Goal: Navigation & Orientation: Understand site structure

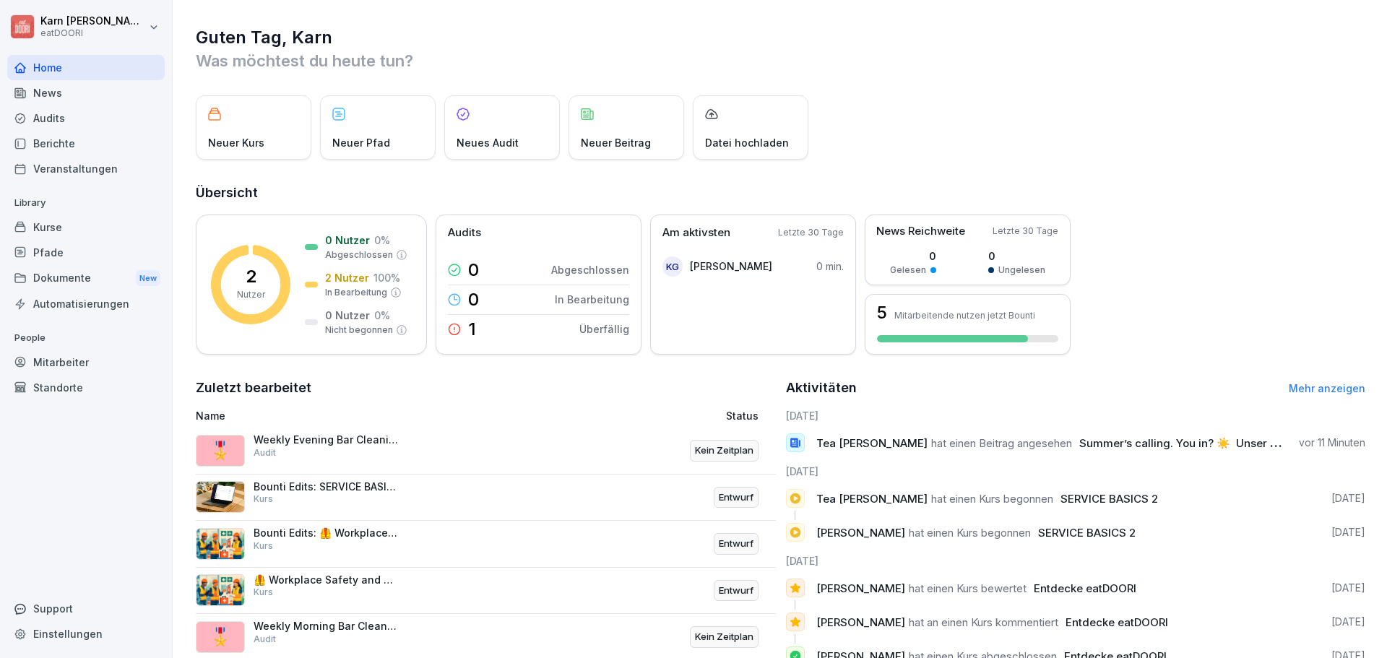
click at [88, 366] on div "Mitarbeiter" at bounding box center [85, 362] width 157 height 25
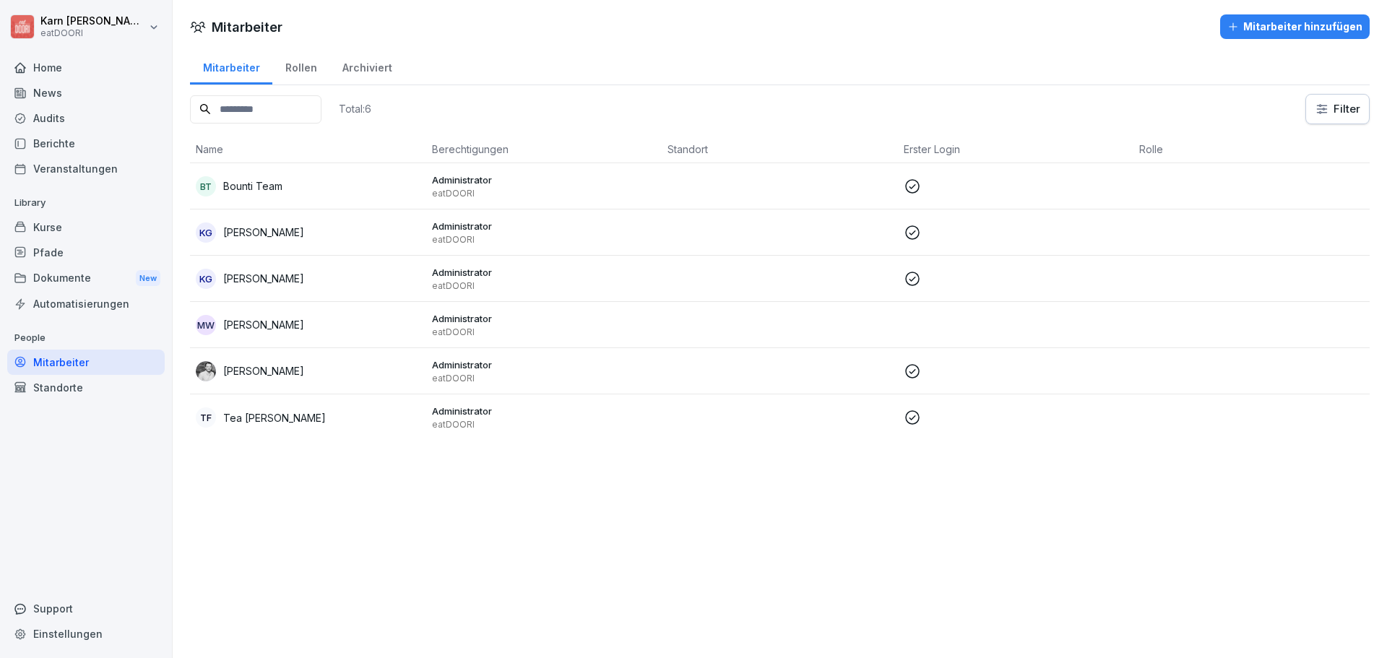
click at [84, 384] on div "Standorte" at bounding box center [85, 387] width 157 height 25
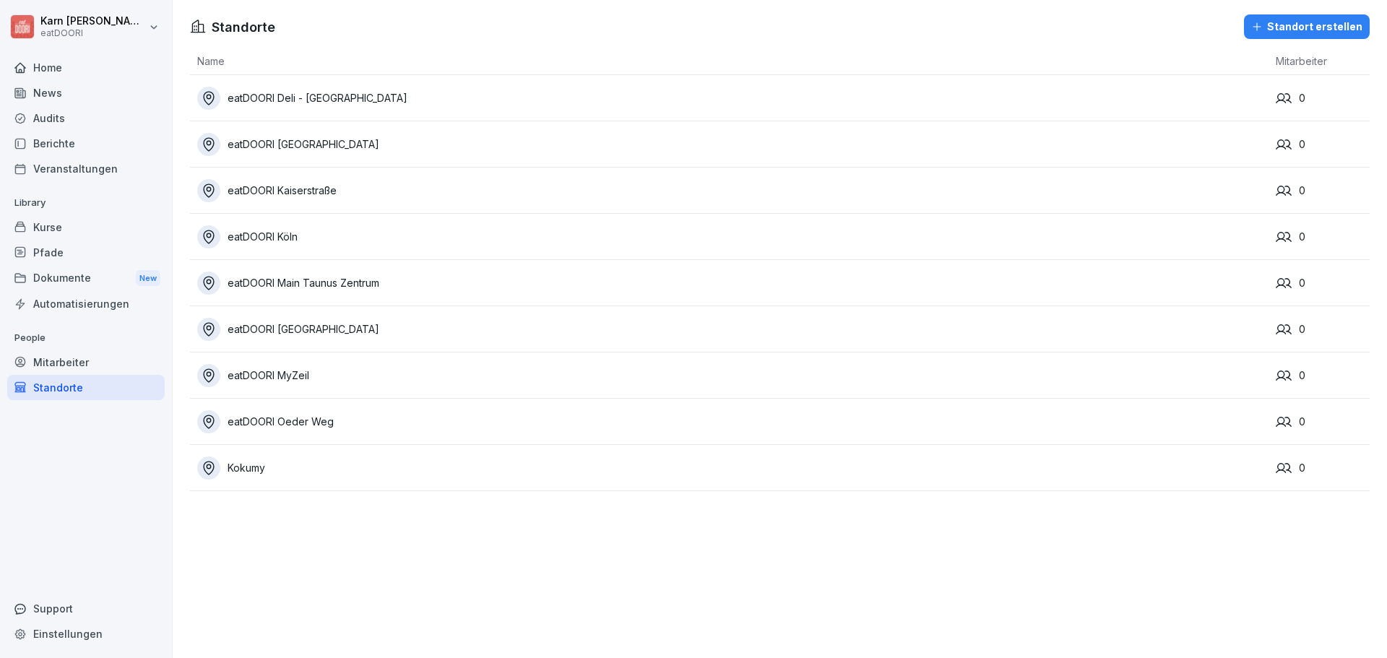
click at [81, 367] on div "Mitarbeiter" at bounding box center [85, 362] width 157 height 25
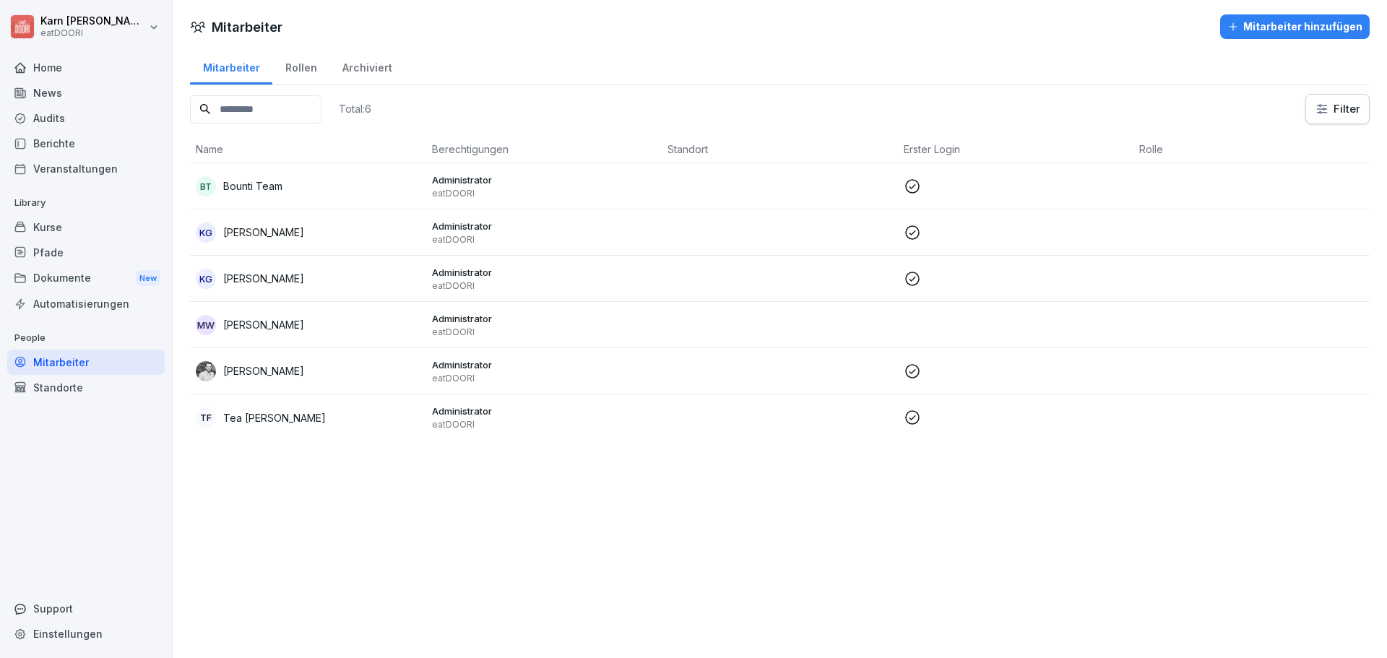
click at [91, 231] on div "Kurse" at bounding box center [85, 226] width 157 height 25
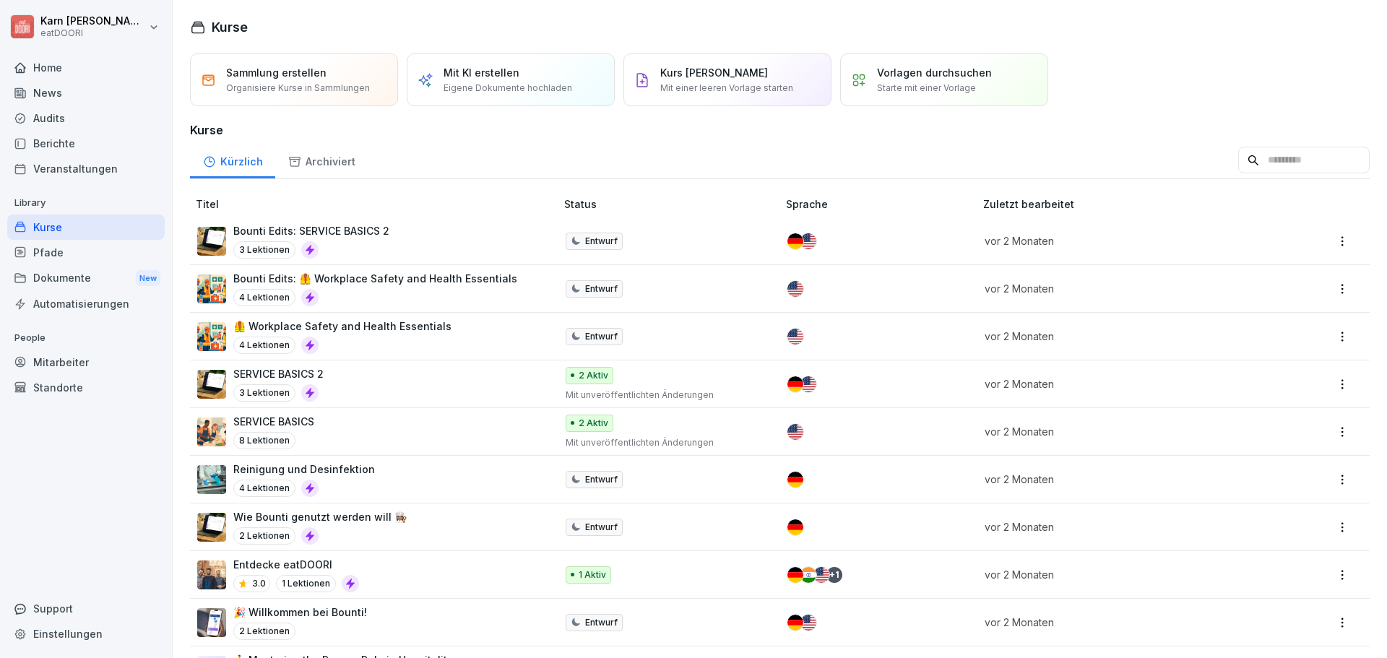
click at [88, 248] on div "Pfade" at bounding box center [85, 252] width 157 height 25
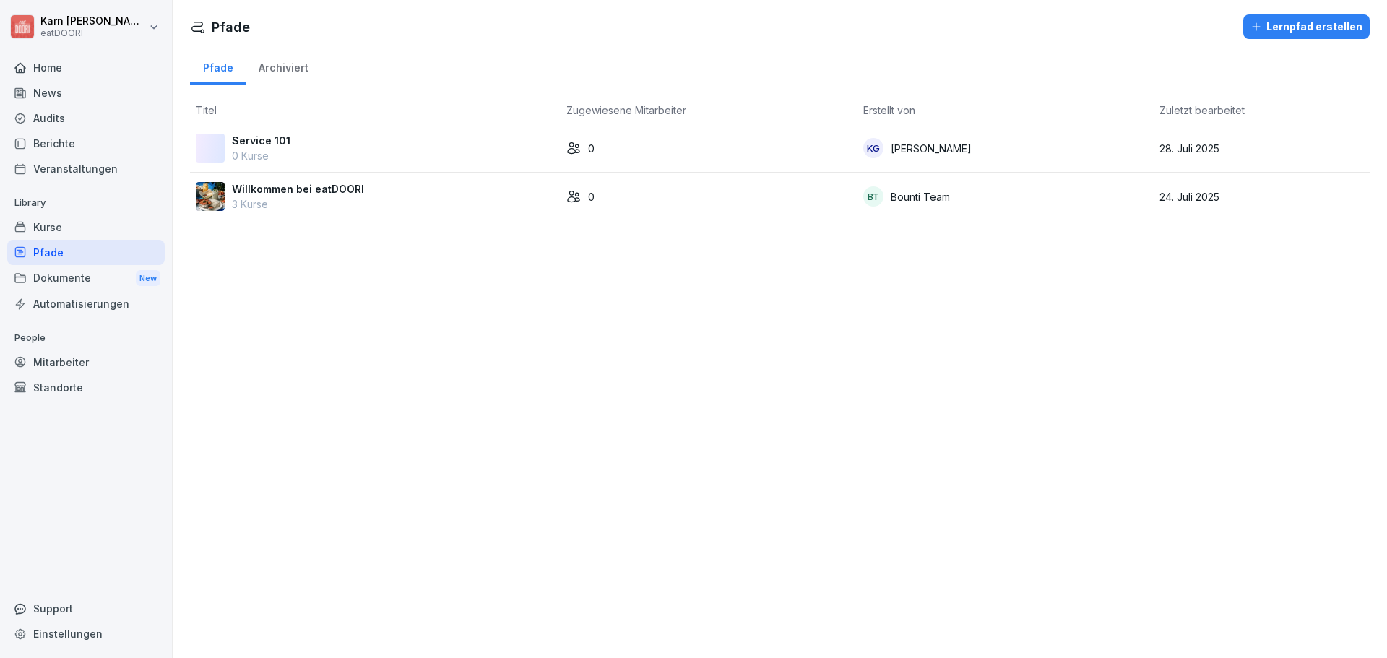
click at [95, 271] on div "Dokumente New" at bounding box center [85, 278] width 157 height 27
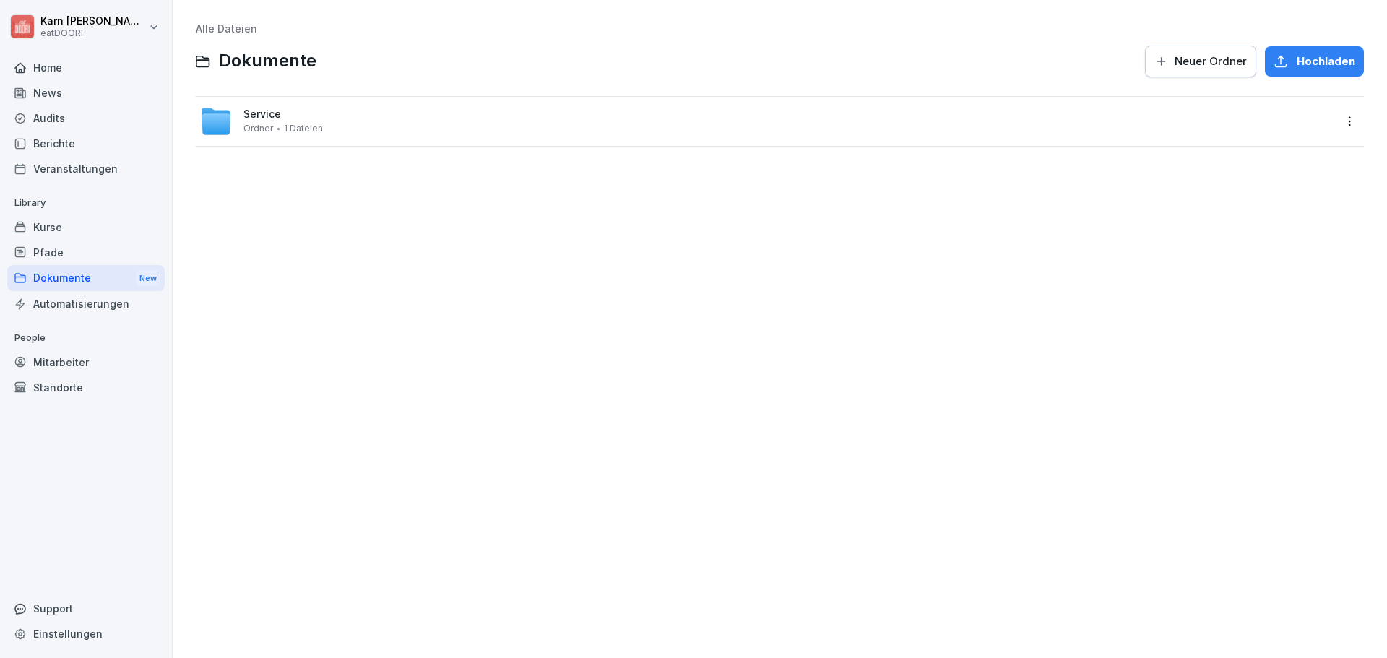
click at [58, 155] on div "Berichte" at bounding box center [85, 143] width 157 height 25
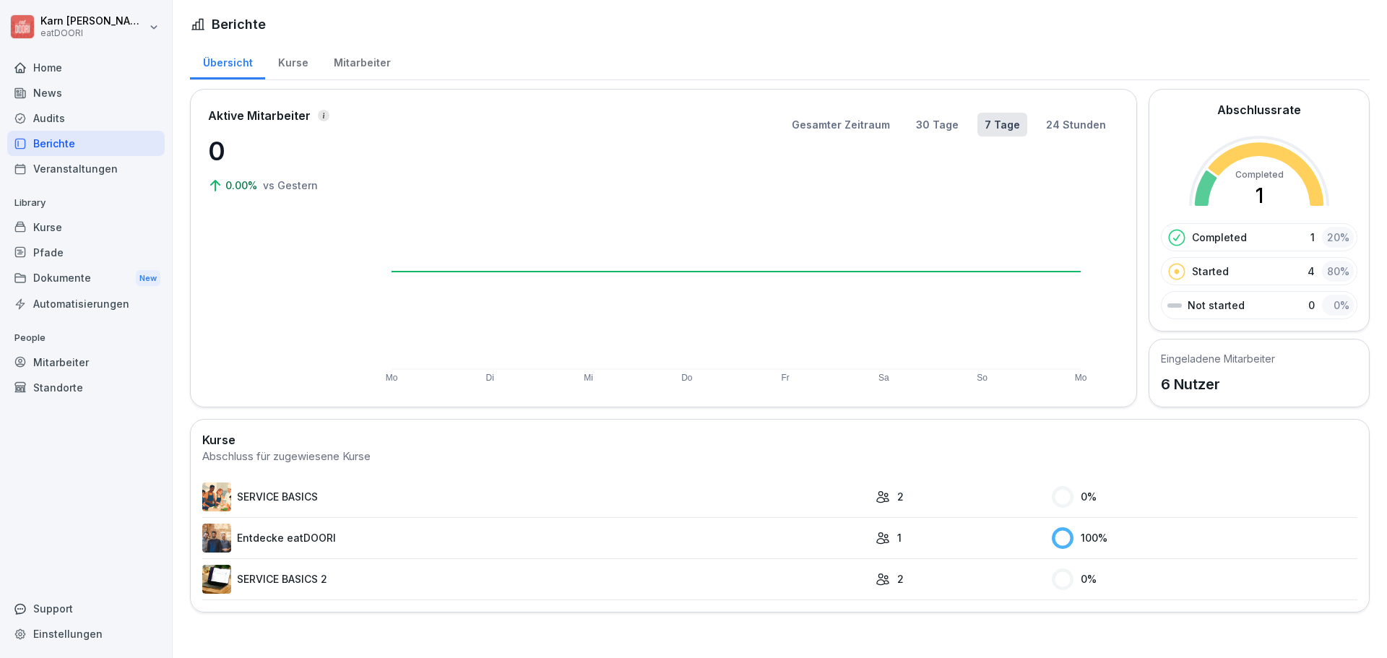
click at [56, 118] on div "Audits" at bounding box center [85, 117] width 157 height 25
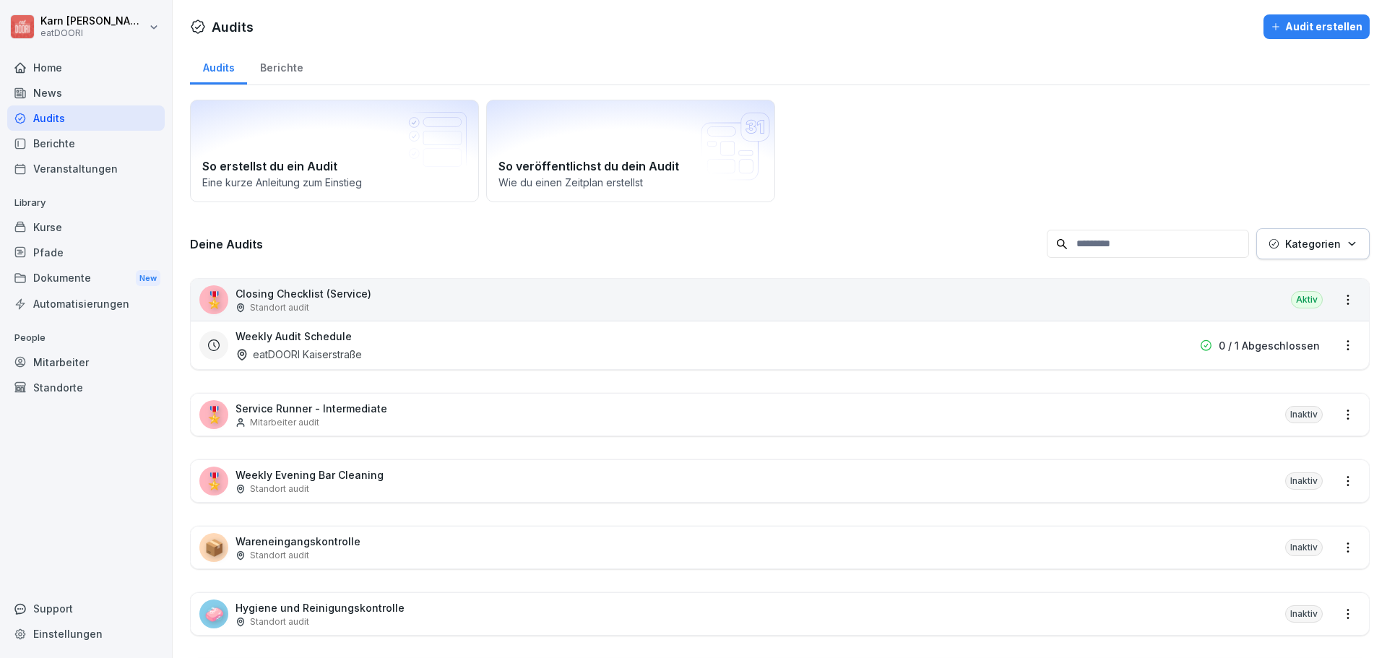
click at [75, 165] on div "Veranstaltungen" at bounding box center [85, 168] width 157 height 25
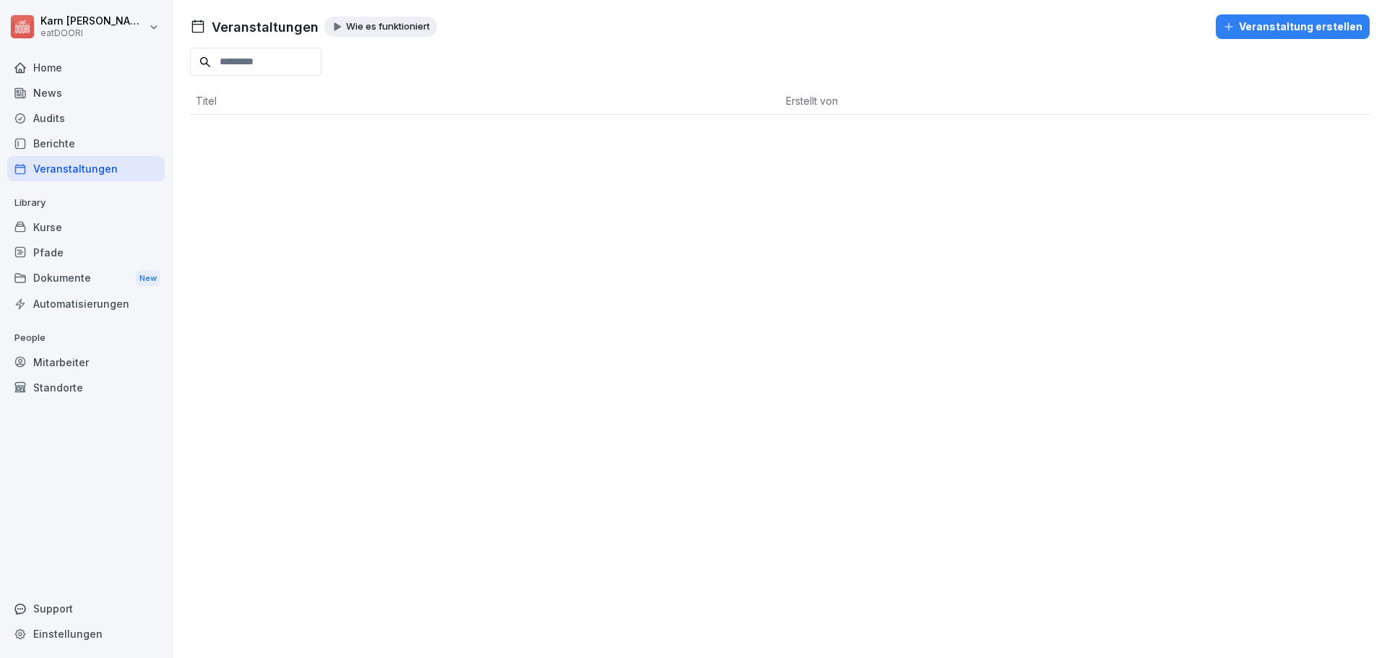
click at [75, 123] on div "Audits" at bounding box center [85, 117] width 157 height 25
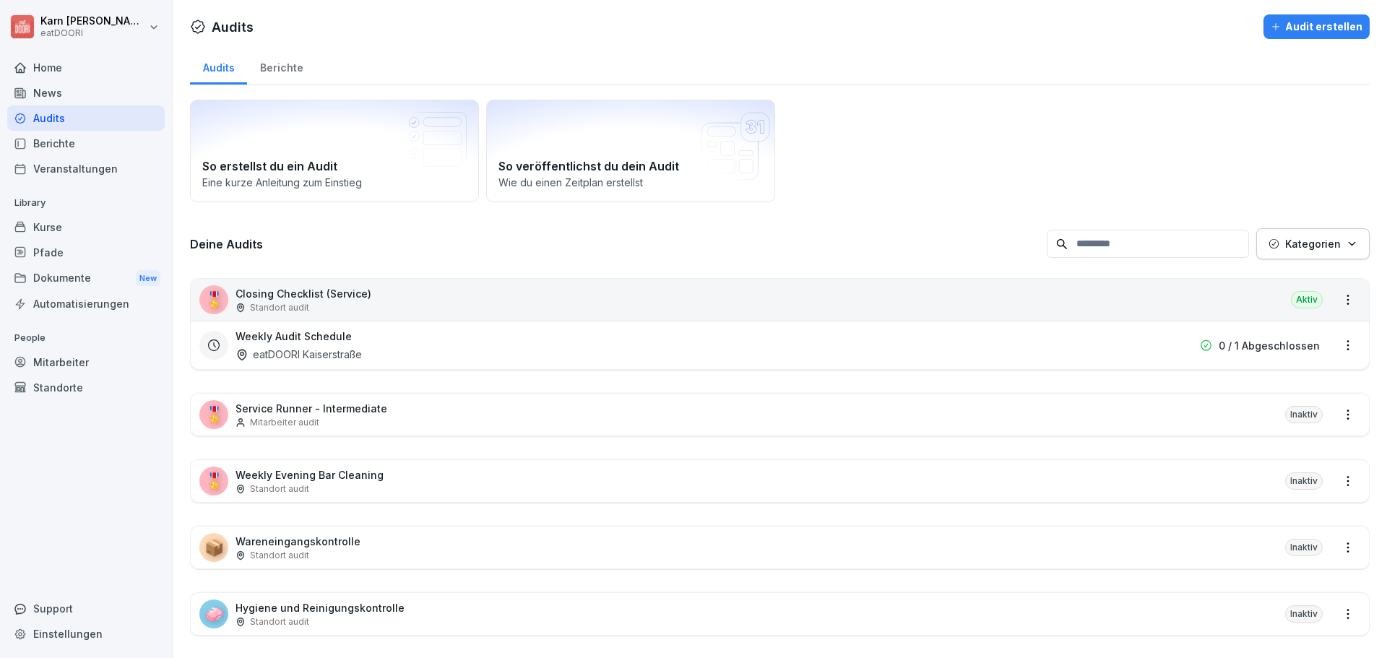
click at [64, 103] on div "News" at bounding box center [85, 92] width 157 height 25
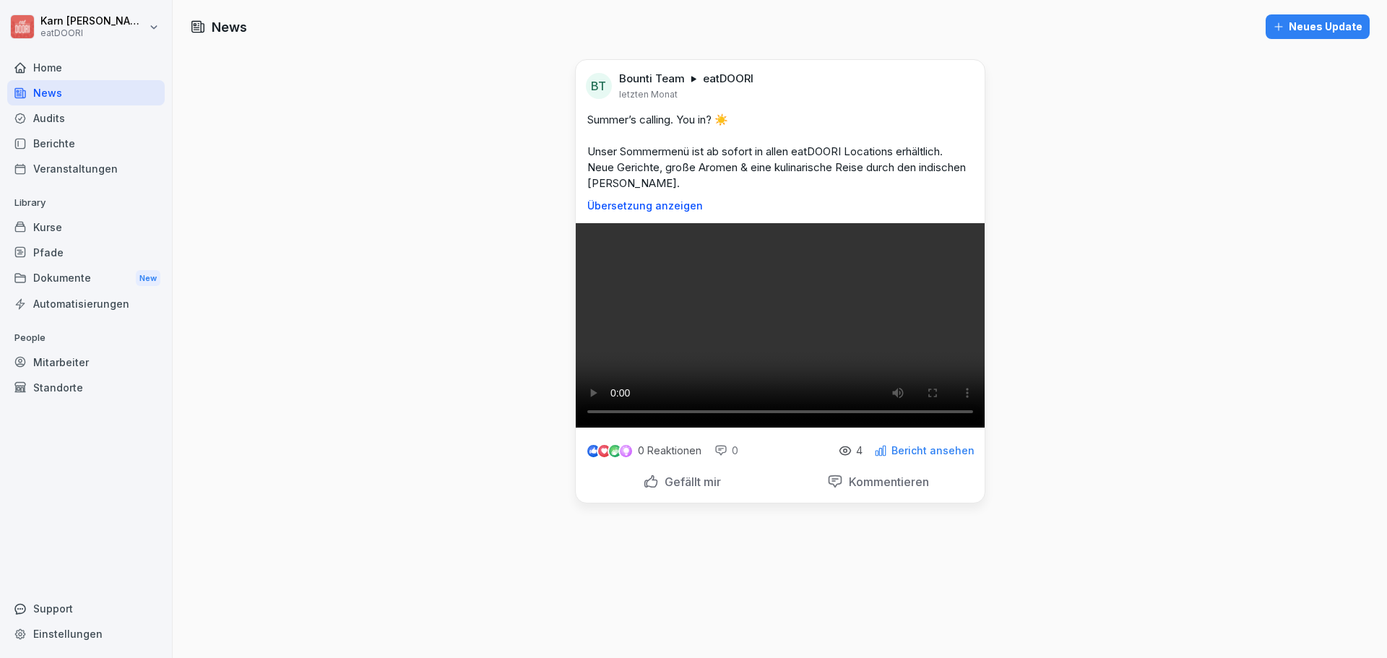
click at [79, 139] on div "Berichte" at bounding box center [85, 143] width 157 height 25
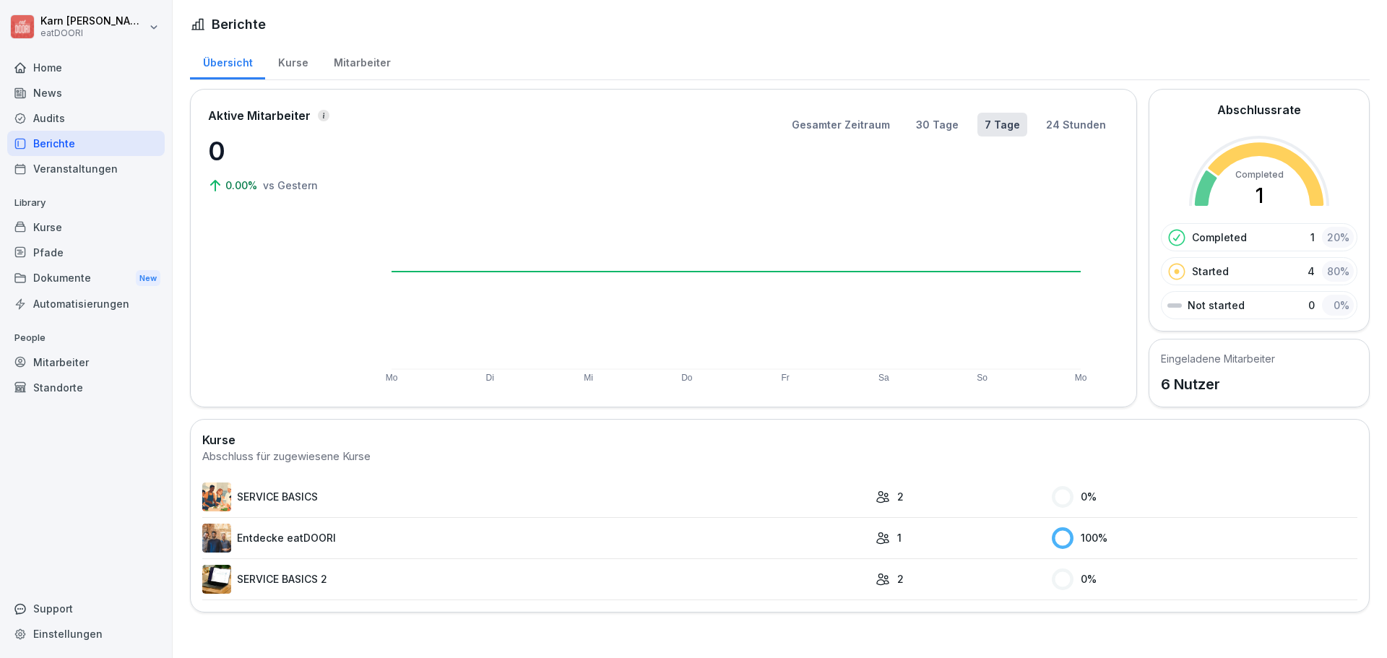
click at [77, 95] on div "News" at bounding box center [85, 92] width 157 height 25
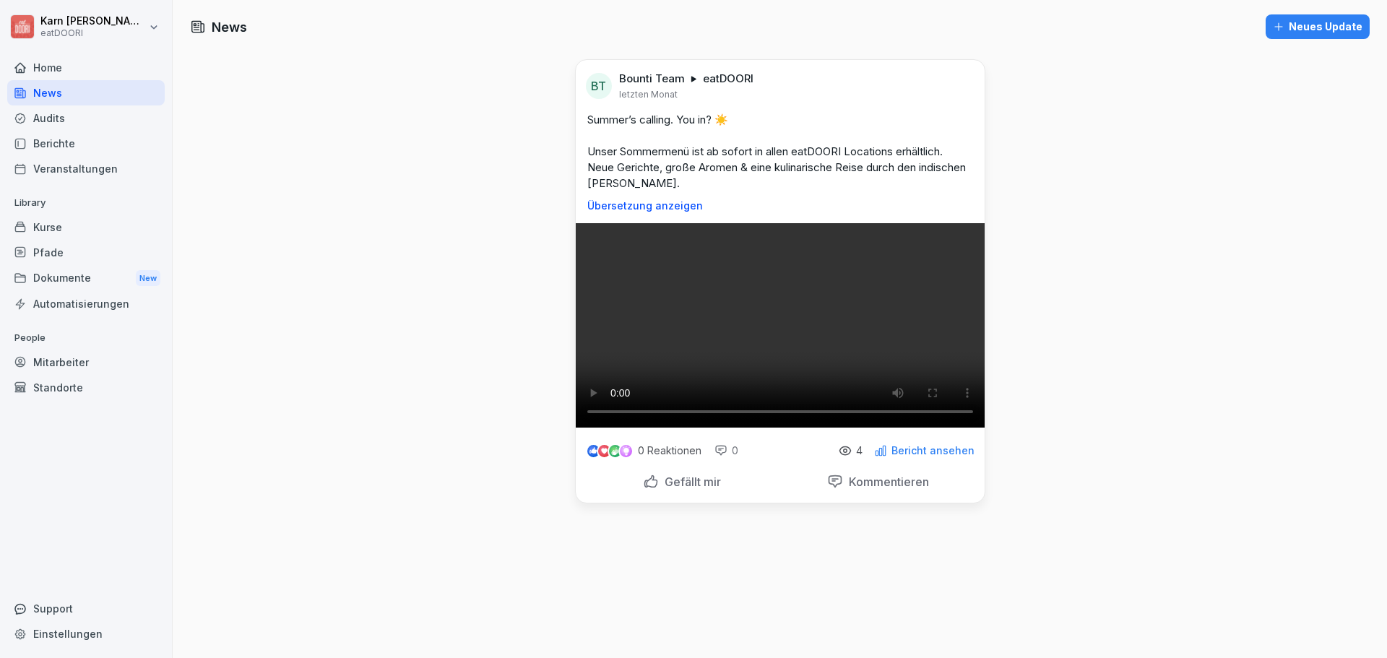
click at [83, 118] on div "Audits" at bounding box center [85, 117] width 157 height 25
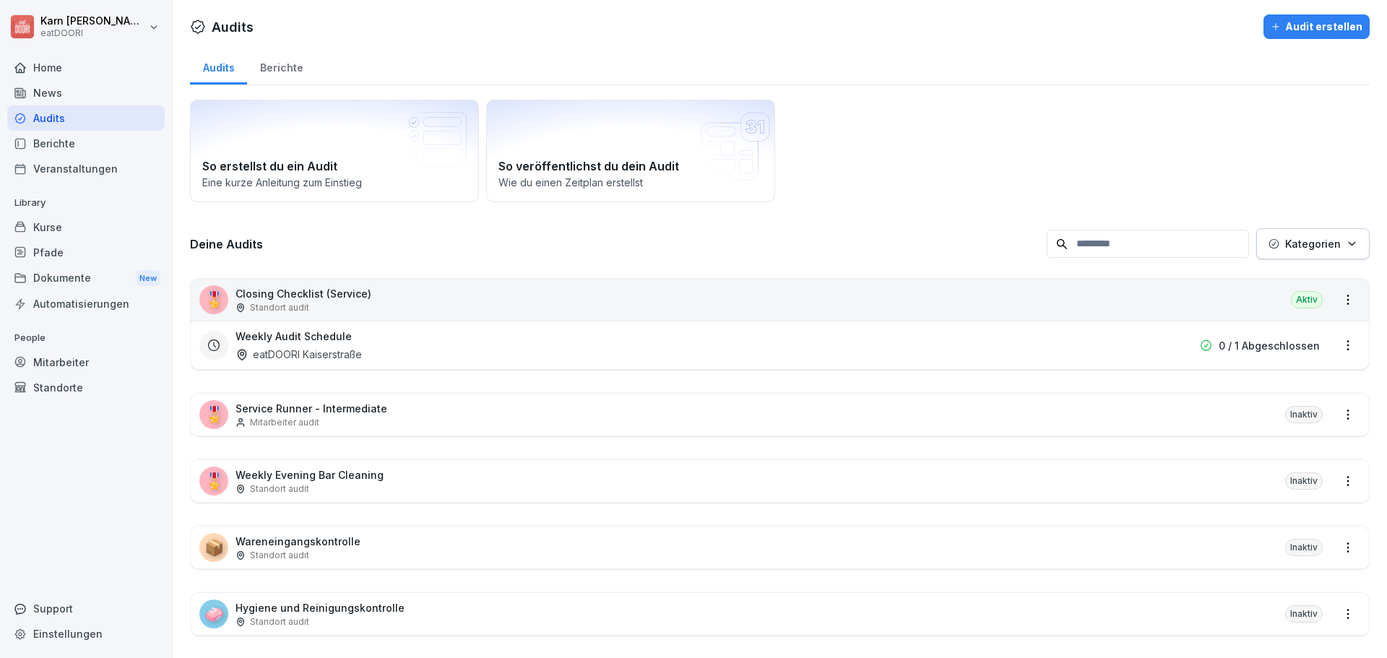
click at [103, 158] on div "Veranstaltungen" at bounding box center [85, 168] width 157 height 25
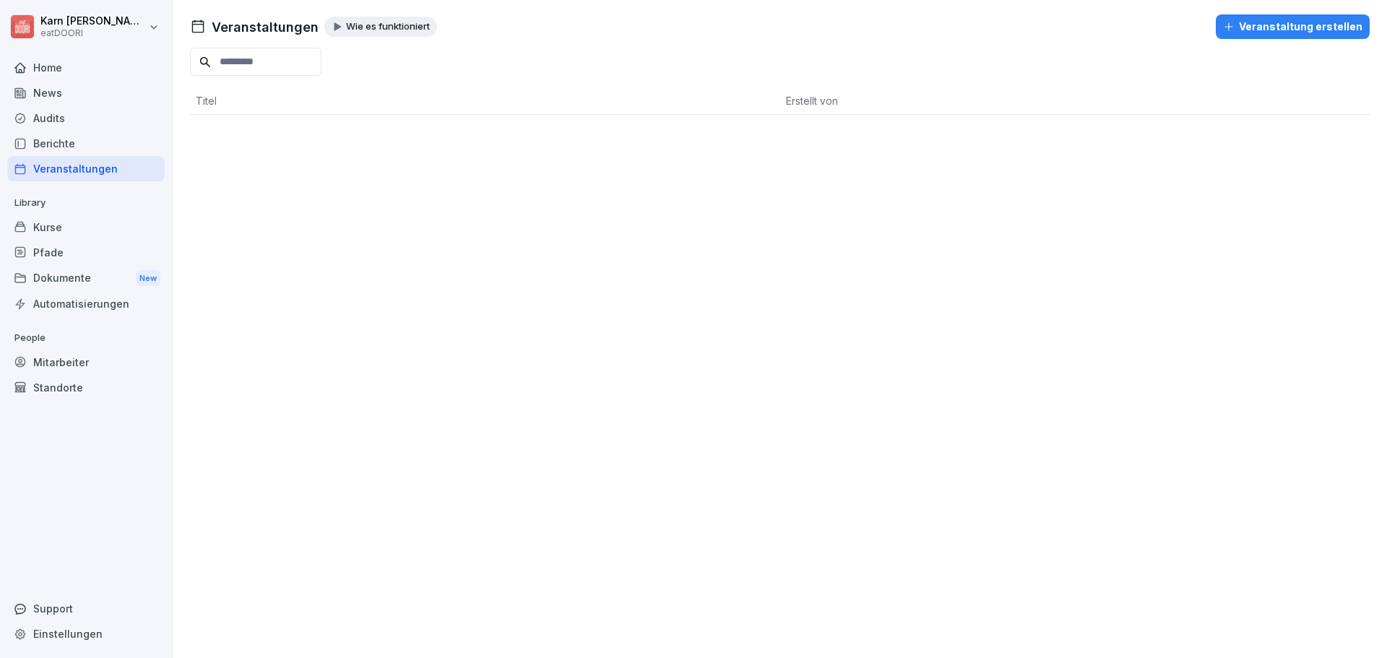
click at [100, 98] on div "News" at bounding box center [85, 92] width 157 height 25
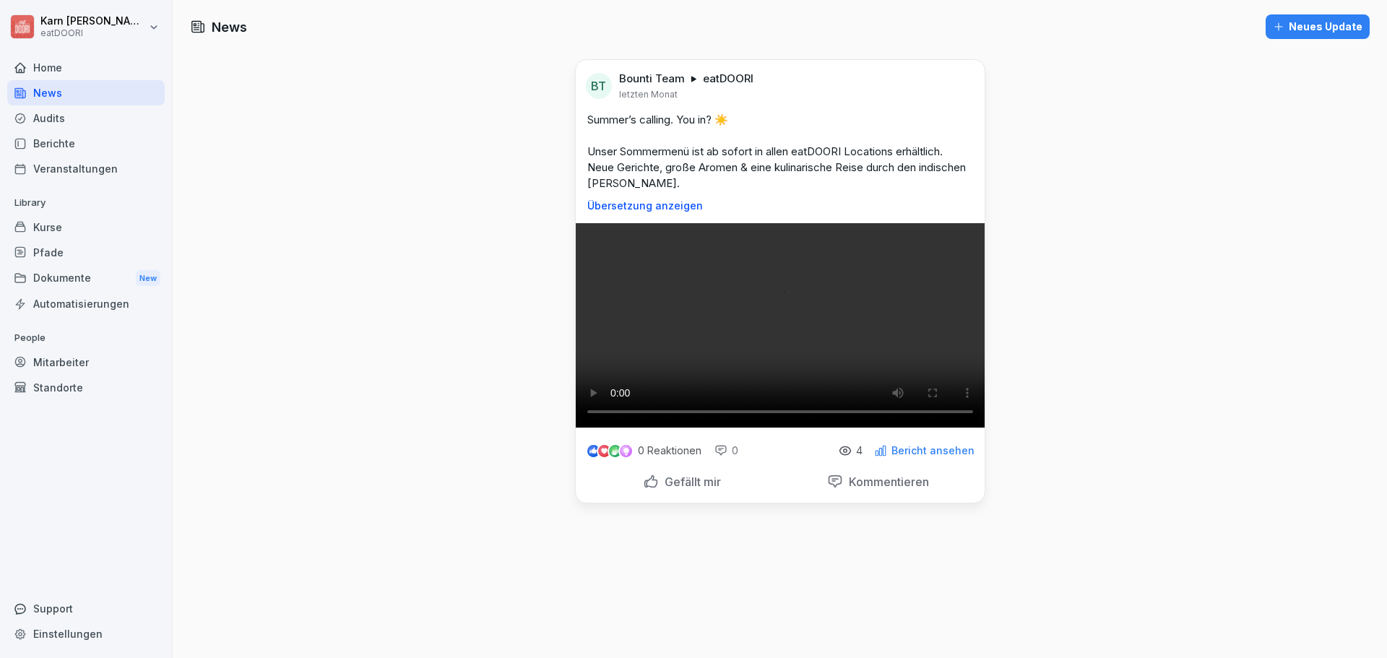
click at [92, 32] on html "[PERSON_NAME] eatDOORI Home News Audits Berichte Veranstaltungen Library Kurse …" at bounding box center [693, 329] width 1387 height 658
click at [73, 367] on html "[PERSON_NAME] eatDOORI Home News Audits Berichte Veranstaltungen Library Kurse …" at bounding box center [693, 329] width 1387 height 658
click at [80, 277] on div "Dokumente New" at bounding box center [85, 278] width 157 height 27
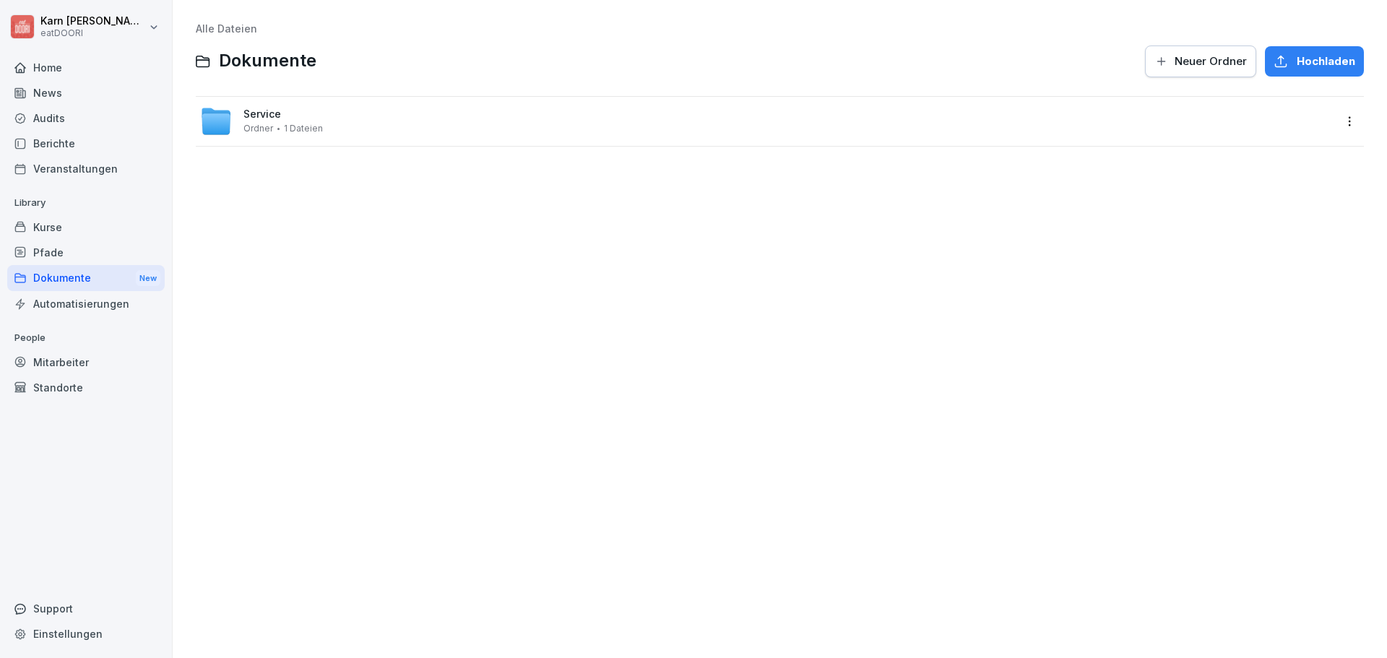
click at [59, 256] on div "Pfade" at bounding box center [85, 252] width 157 height 25
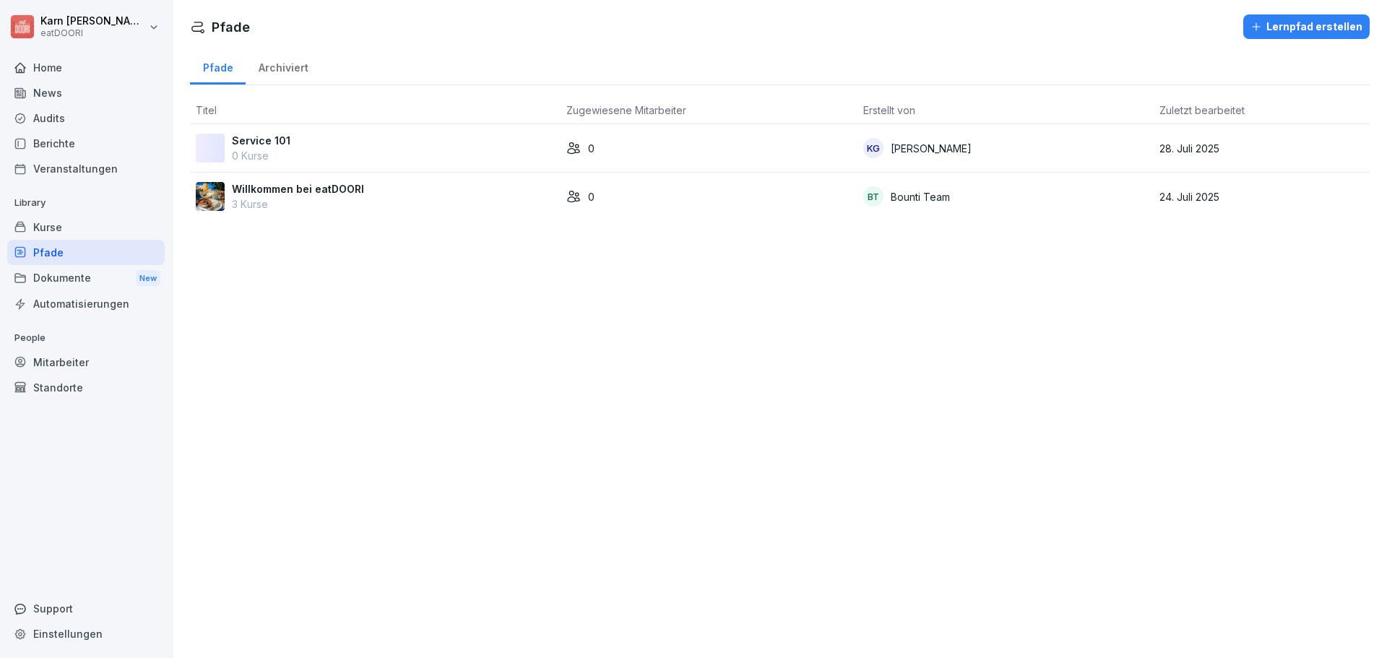
click at [66, 222] on div "Kurse" at bounding box center [85, 226] width 157 height 25
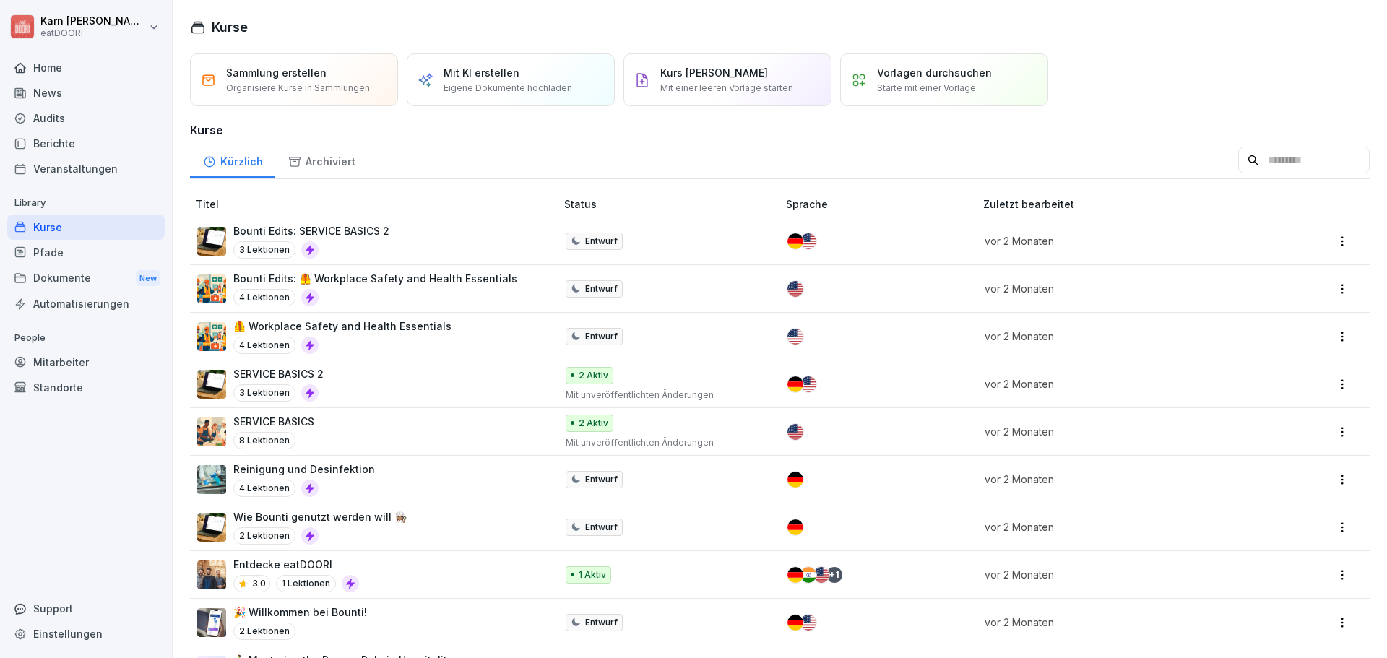
click at [74, 250] on div "Pfade" at bounding box center [85, 252] width 157 height 25
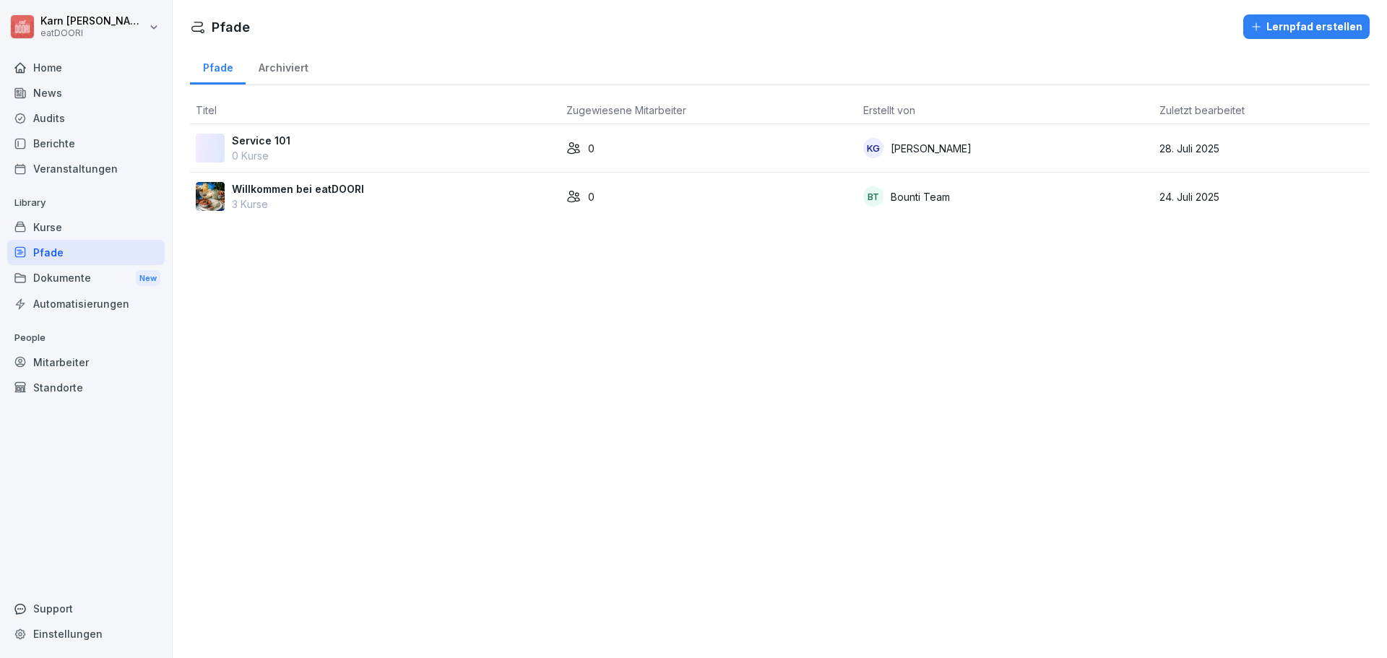
click at [69, 224] on div "Kurse" at bounding box center [85, 226] width 157 height 25
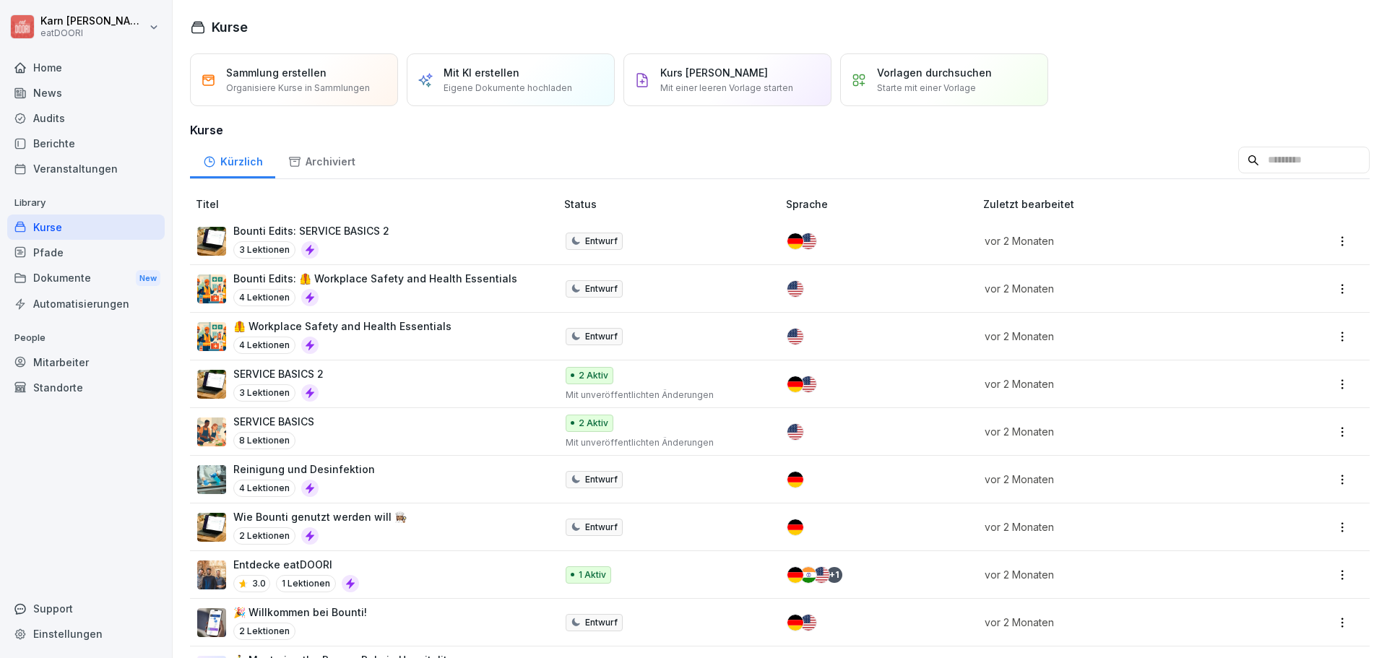
click at [32, 252] on div "Pfade" at bounding box center [85, 252] width 157 height 25
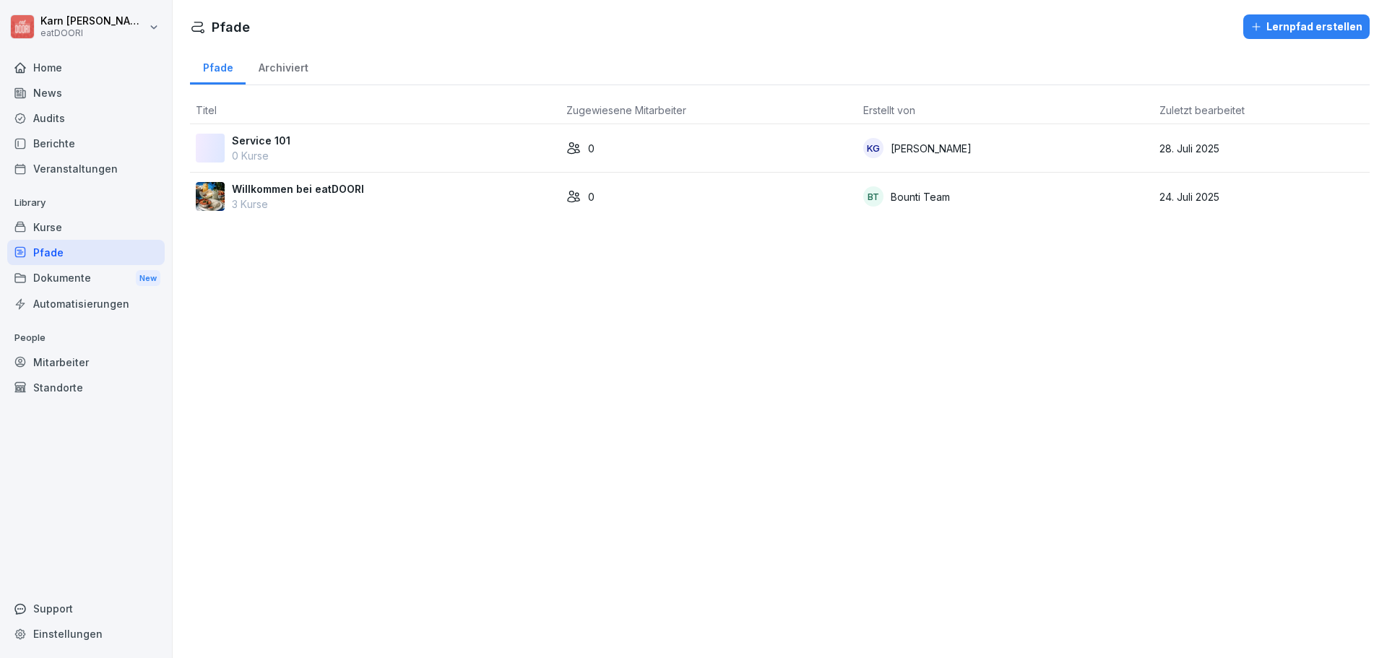
click at [45, 269] on div "Dokumente New" at bounding box center [85, 278] width 157 height 27
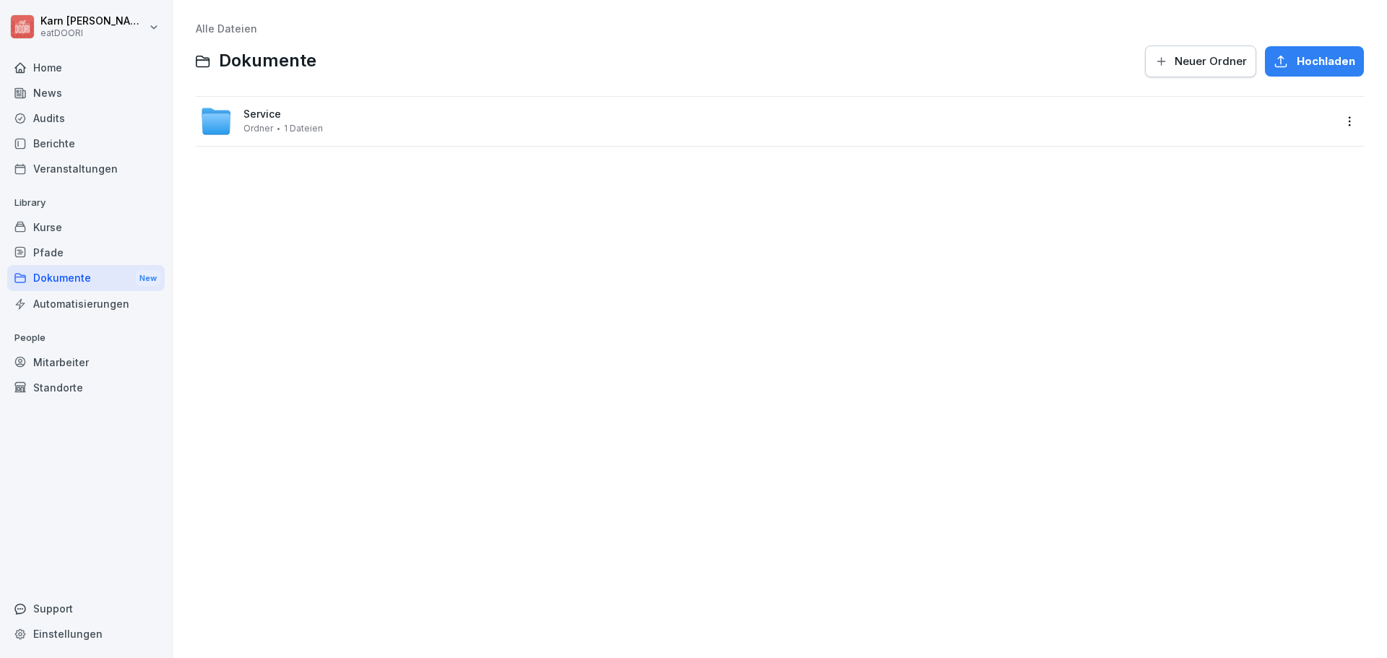
click at [58, 159] on div "Veranstaltungen" at bounding box center [85, 168] width 157 height 25
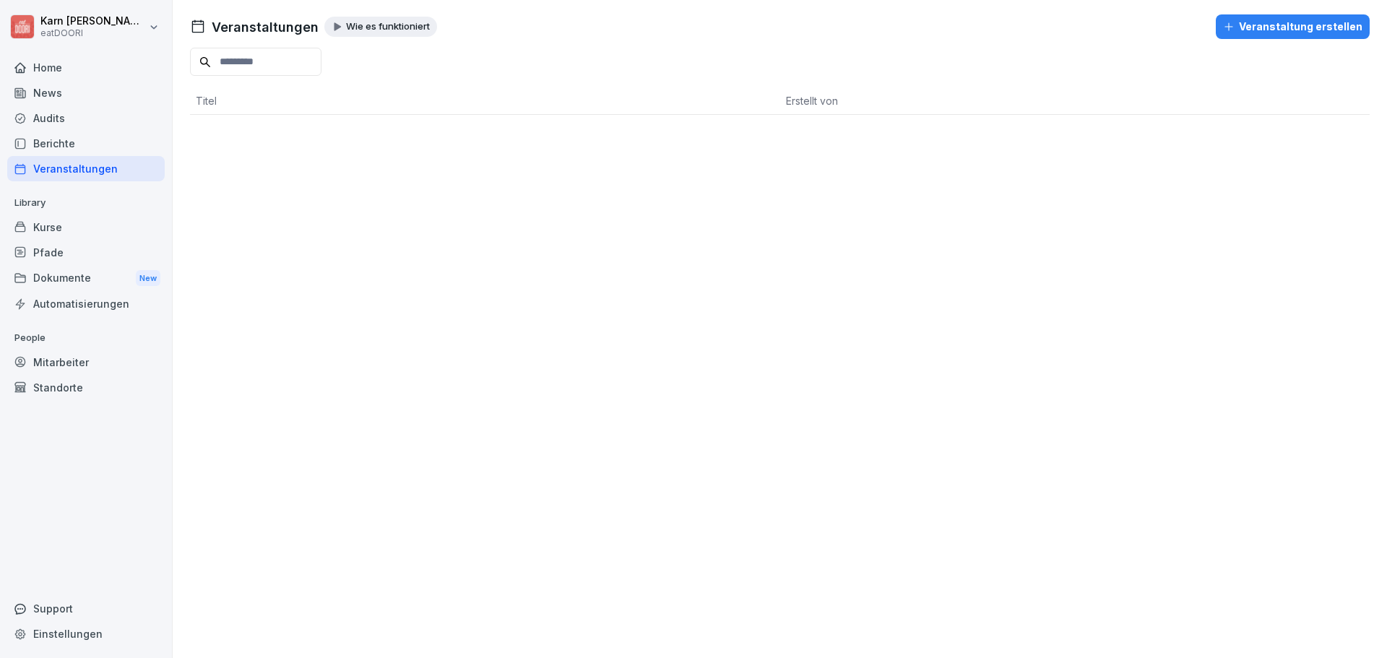
click at [55, 136] on div "Berichte" at bounding box center [85, 143] width 157 height 25
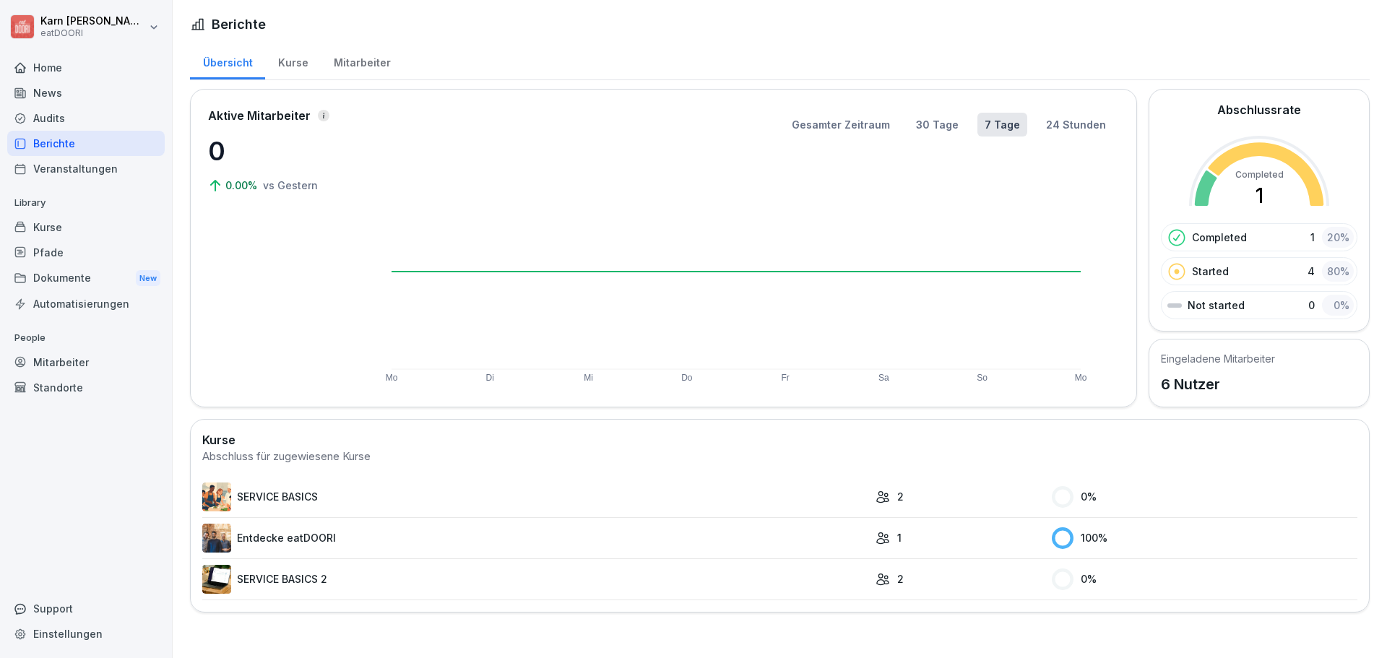
click at [59, 120] on div "Audits" at bounding box center [85, 117] width 157 height 25
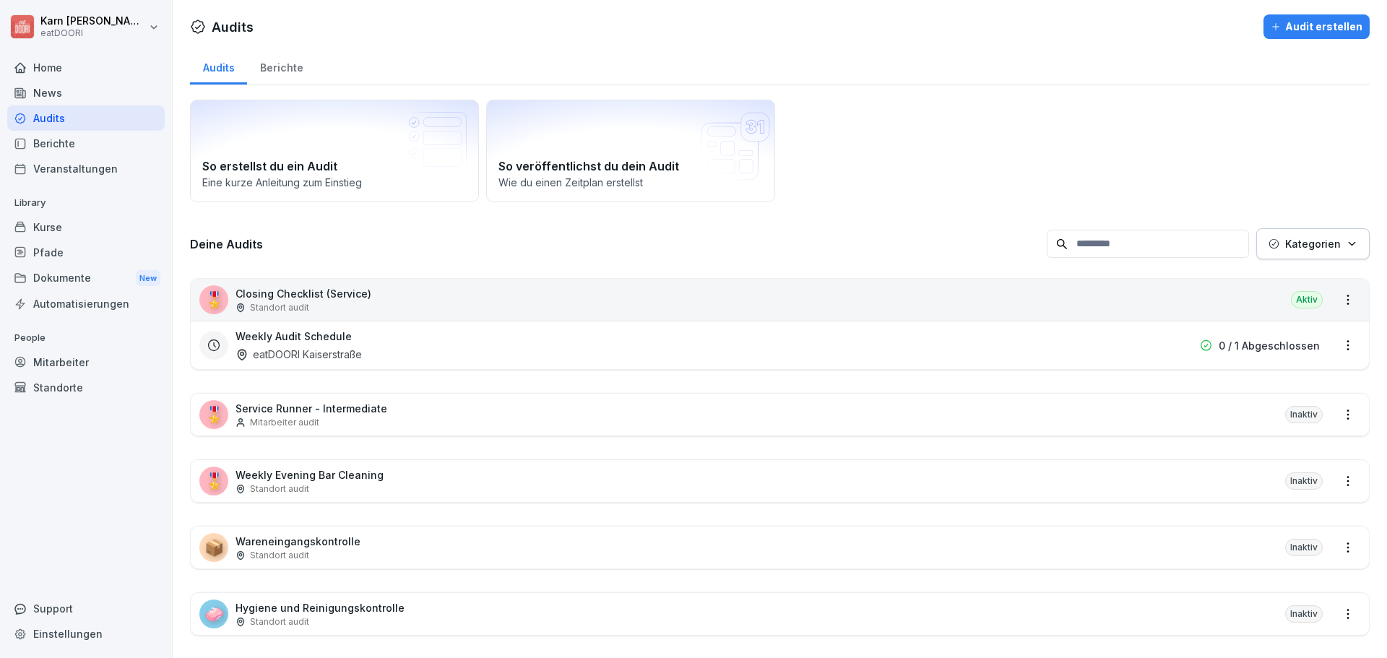
click at [90, 90] on div "News" at bounding box center [85, 92] width 157 height 25
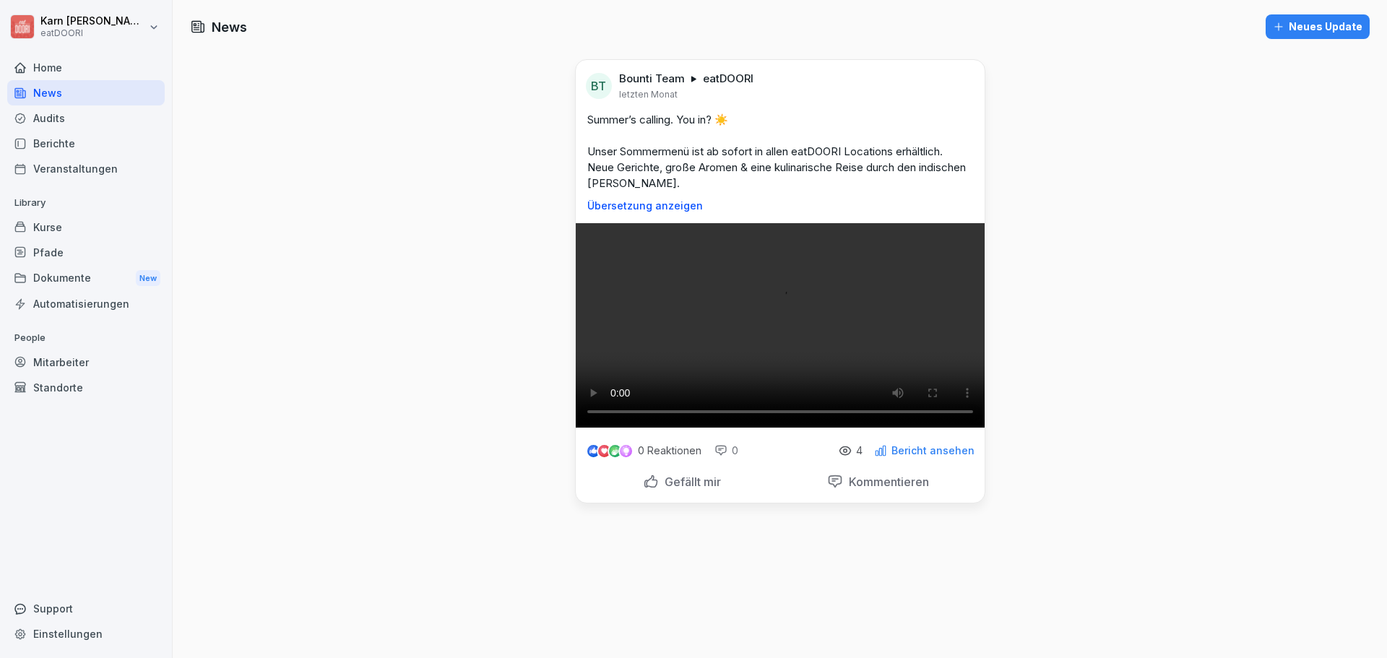
click at [105, 53] on div at bounding box center [85, 50] width 157 height 9
click at [106, 62] on div "Home" at bounding box center [85, 67] width 157 height 25
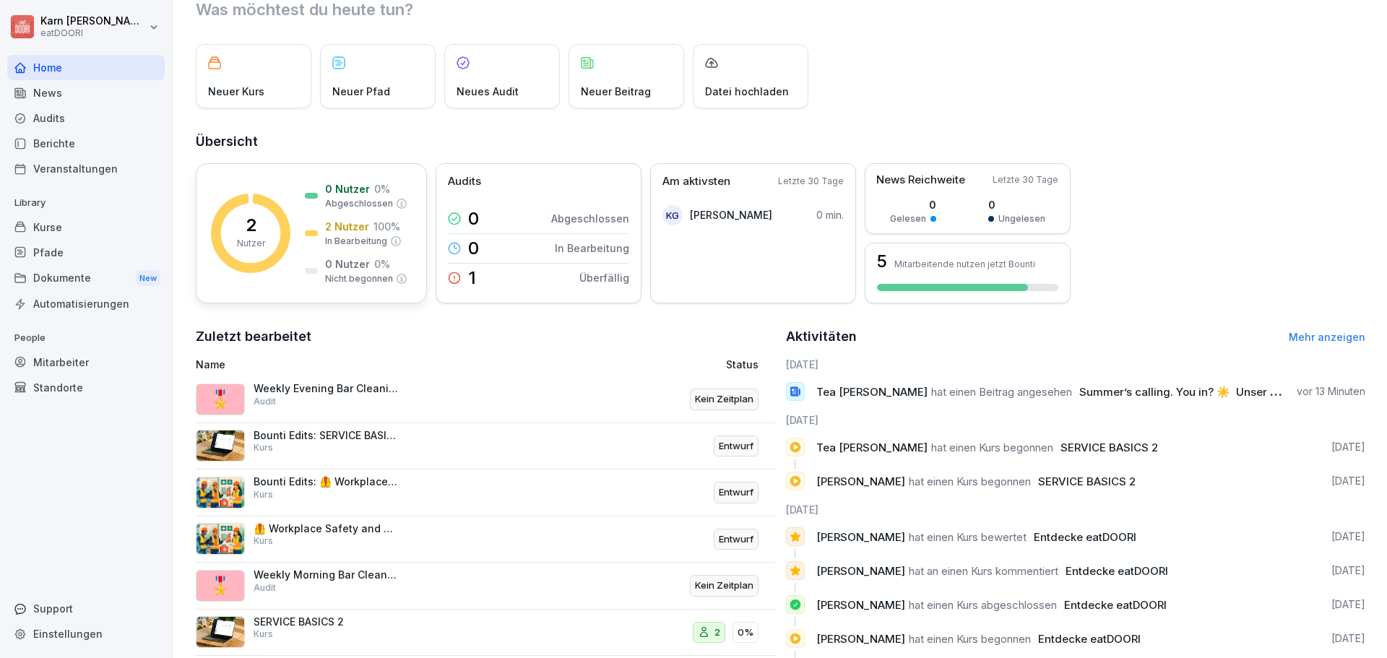
scroll to position [123, 0]
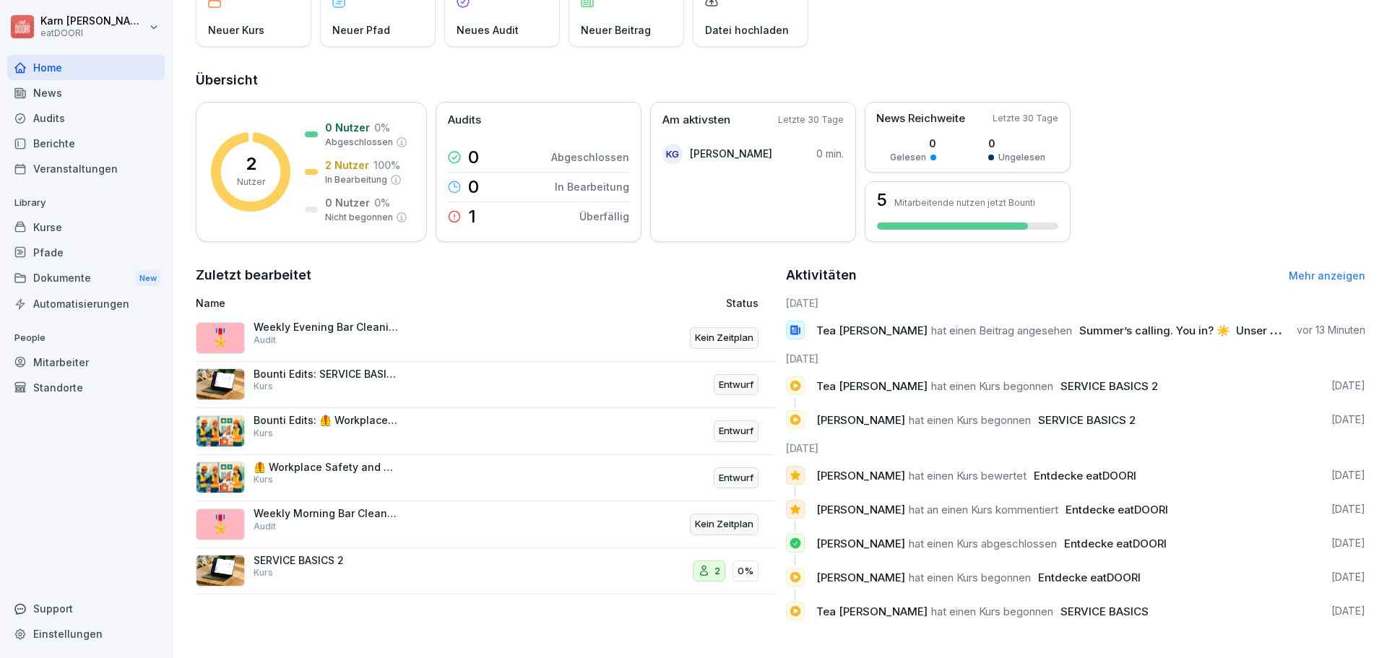
click at [71, 371] on div "Mitarbeiter" at bounding box center [85, 362] width 157 height 25
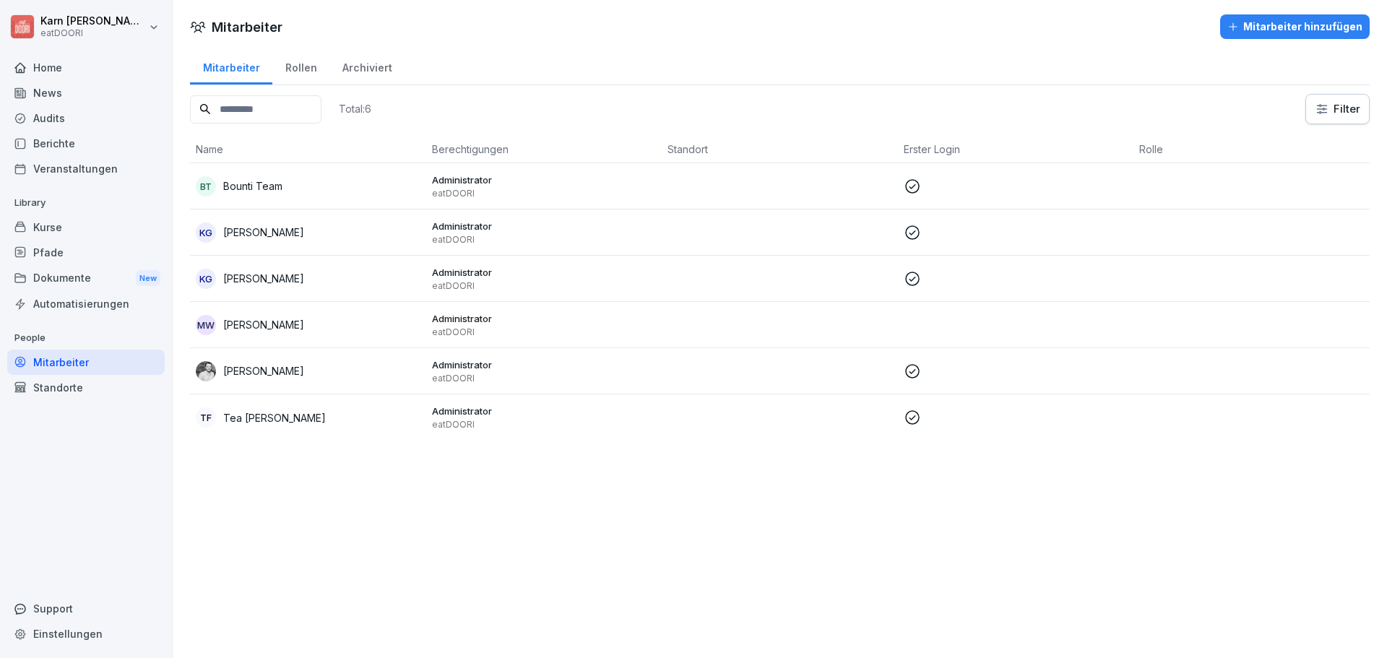
click at [63, 389] on div "Standorte" at bounding box center [85, 387] width 157 height 25
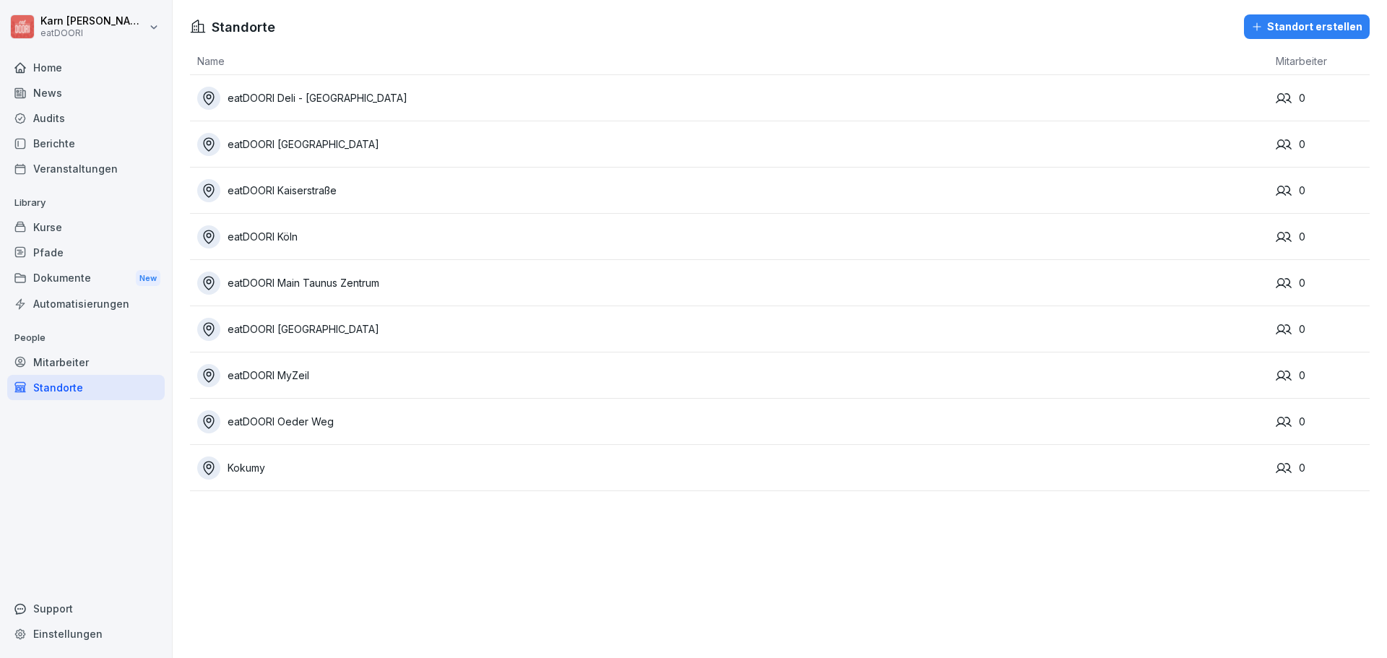
click at [58, 368] on div "Mitarbeiter" at bounding box center [85, 362] width 157 height 25
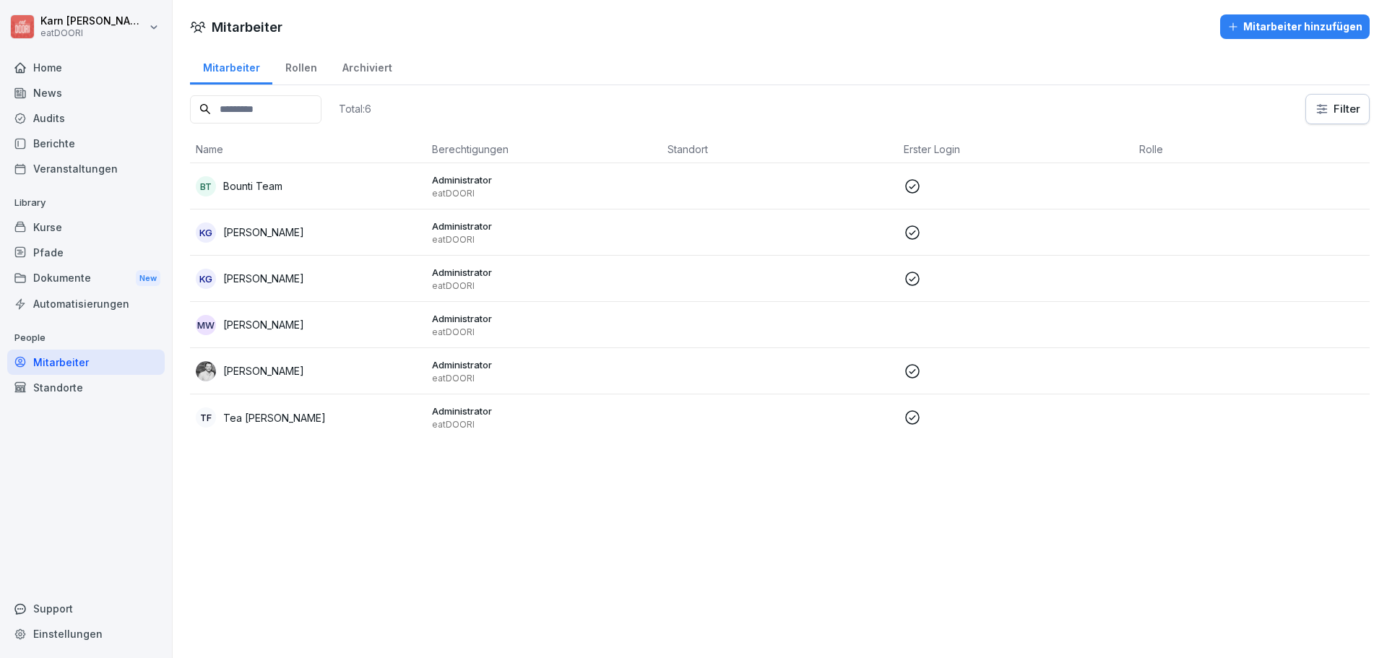
click at [61, 275] on div "Dokumente New" at bounding box center [85, 278] width 157 height 27
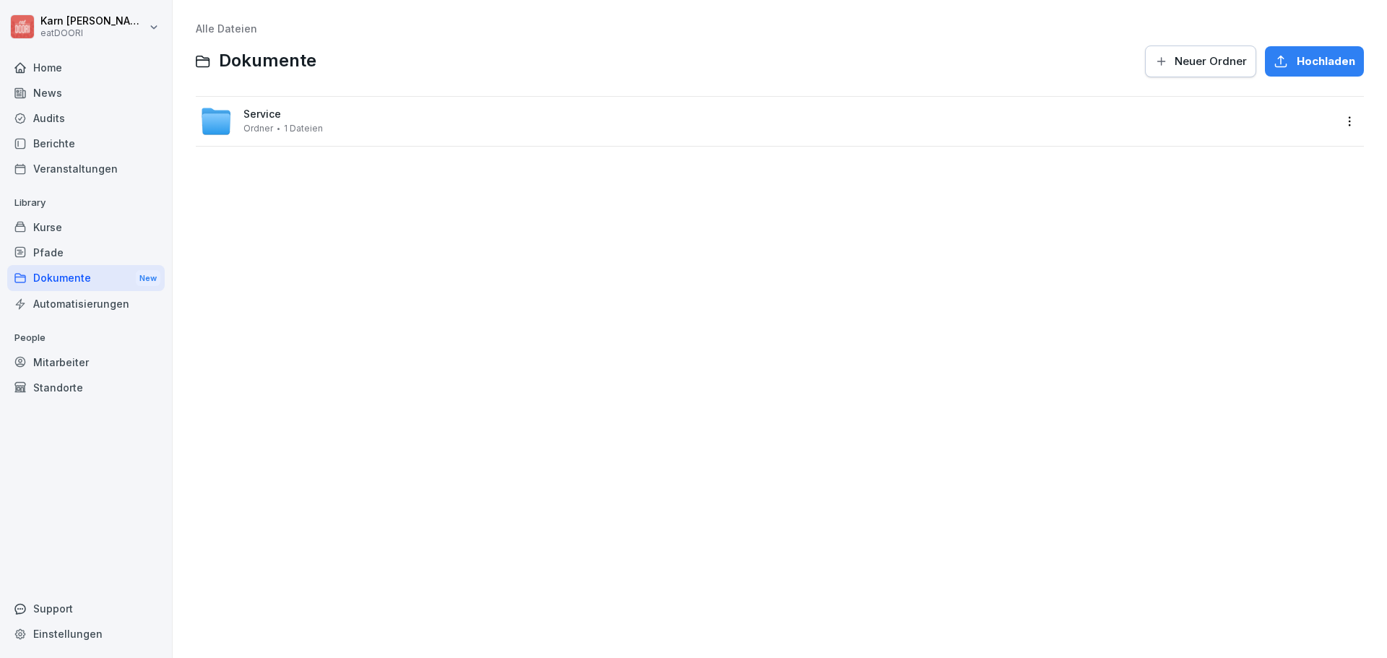
click at [59, 252] on div "Pfade" at bounding box center [85, 252] width 157 height 25
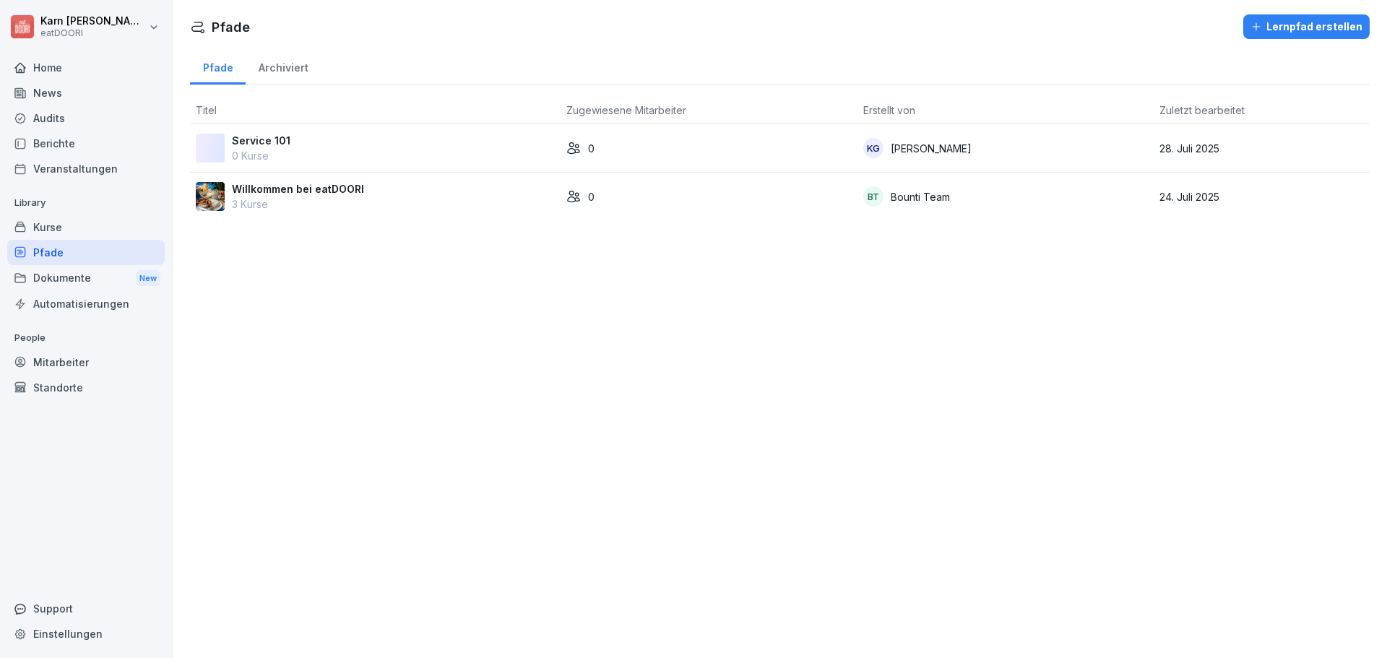
click at [59, 222] on div "Kurse" at bounding box center [85, 226] width 157 height 25
